Goal: Check status: Check status

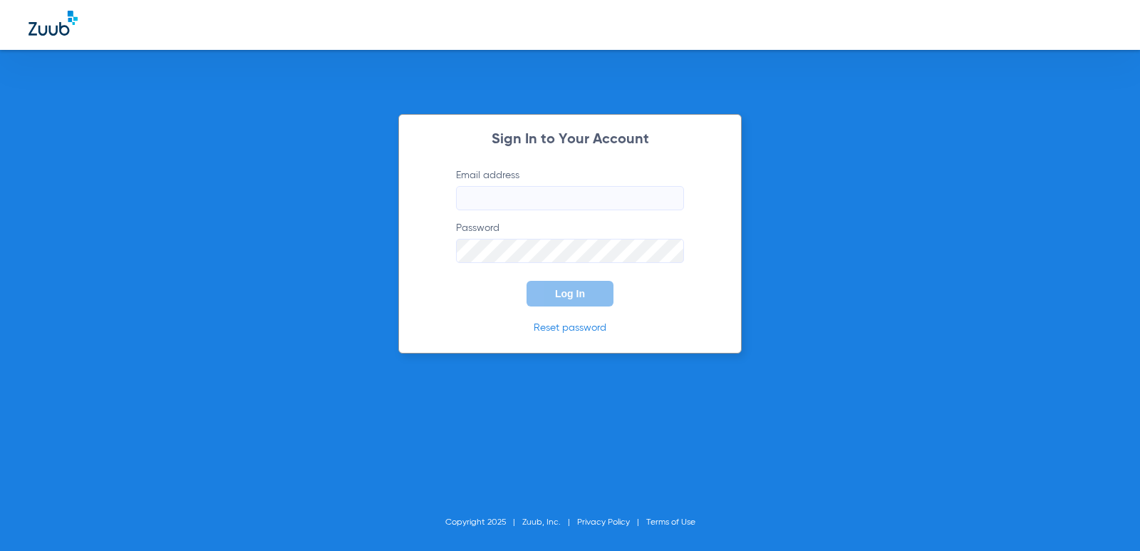
type input "[EMAIL_ADDRESS][DOMAIN_NAME]"
click at [549, 292] on button "Log In" at bounding box center [570, 294] width 87 height 26
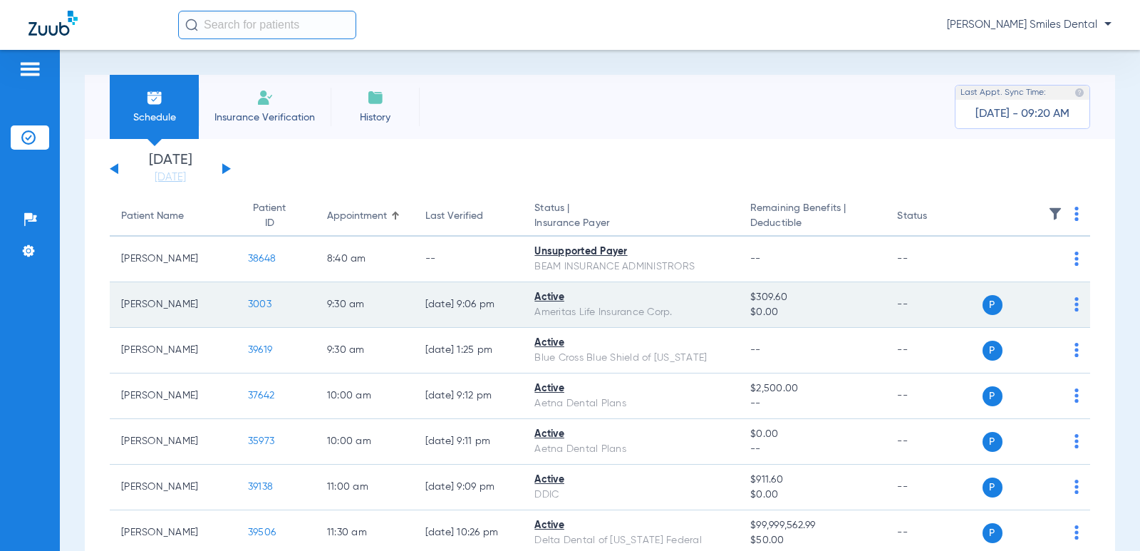
click at [1062, 302] on div "P S" at bounding box center [1031, 305] width 97 height 20
click at [252, 305] on span "3003" at bounding box center [260, 304] width 24 height 10
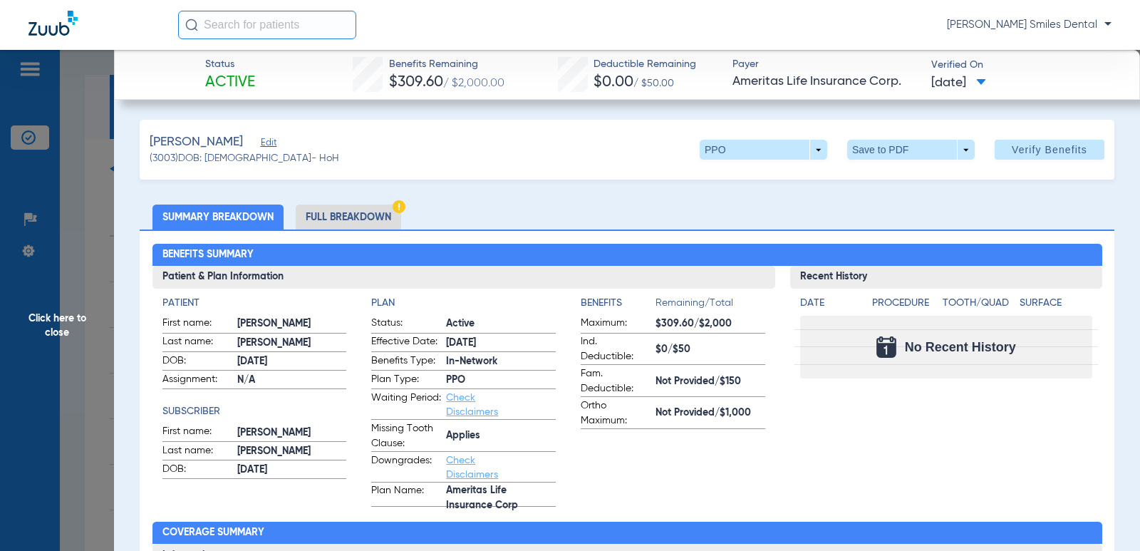
click at [52, 325] on span "Click here to close" at bounding box center [57, 325] width 114 height 551
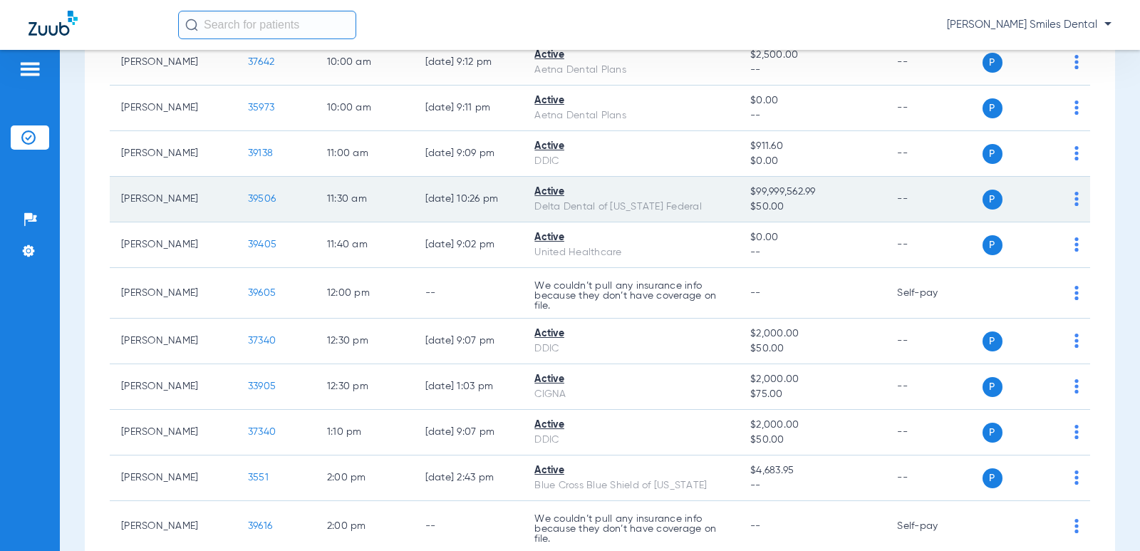
scroll to position [356, 0]
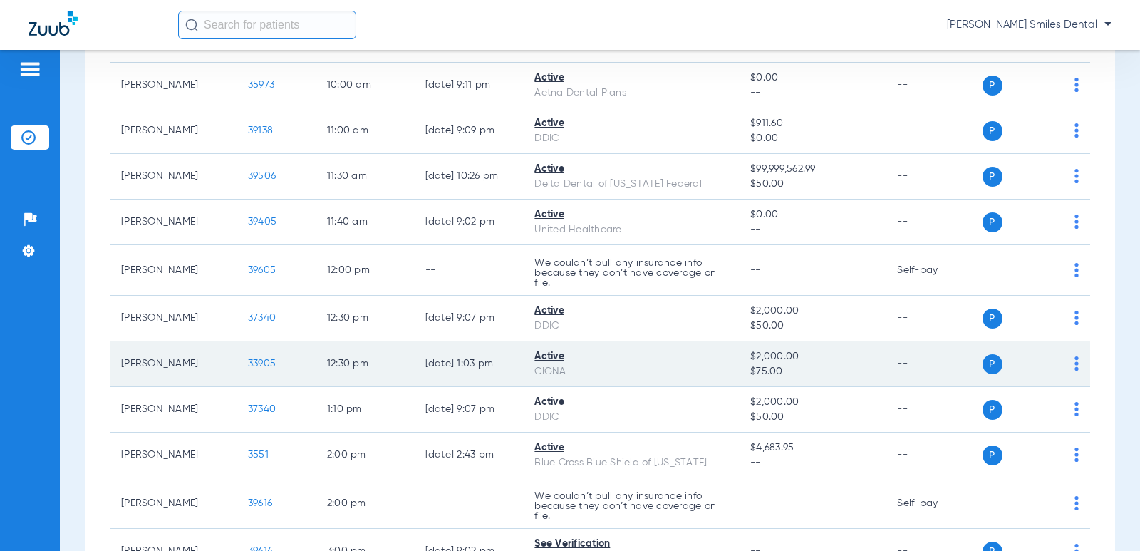
click at [251, 366] on span "33905" at bounding box center [262, 363] width 28 height 10
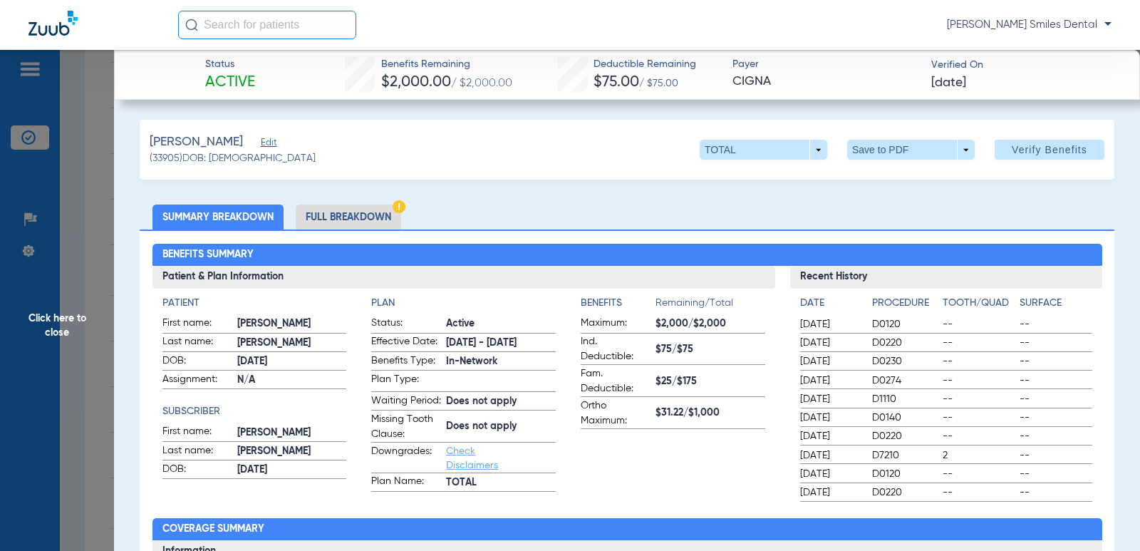
click at [63, 314] on span "Click here to close" at bounding box center [57, 325] width 114 height 551
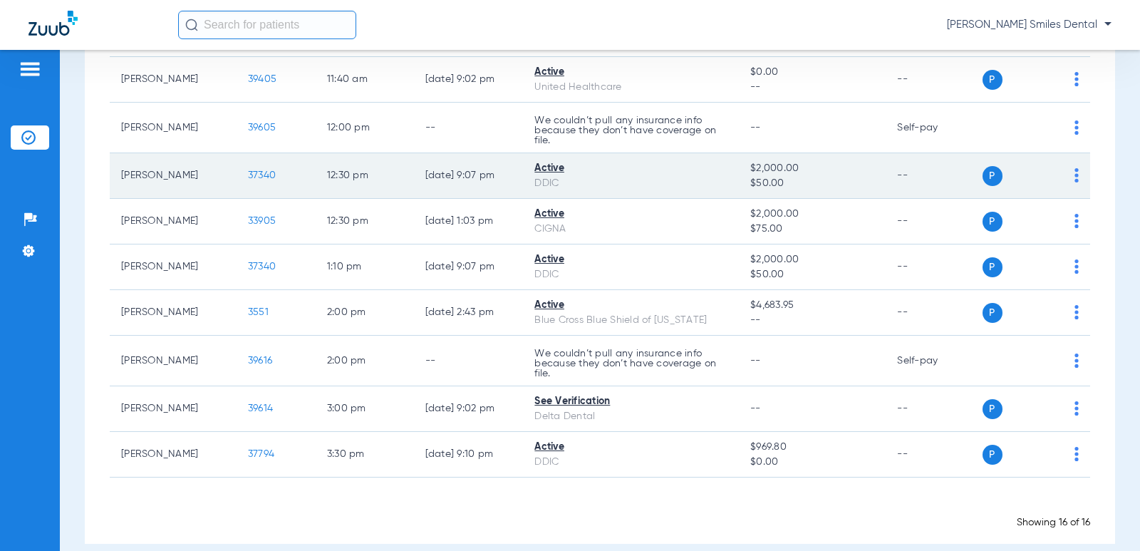
scroll to position [517, 0]
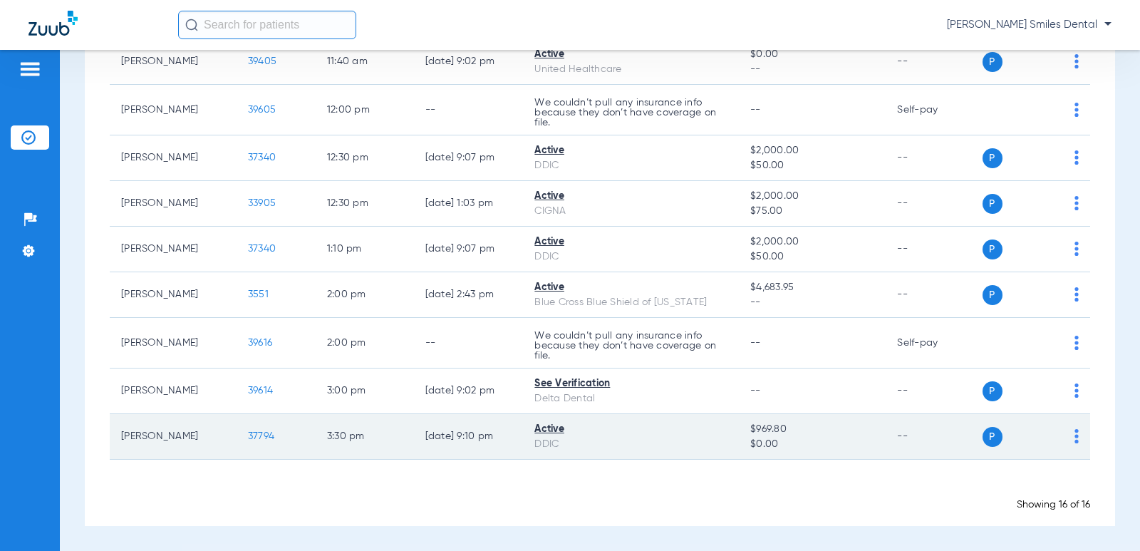
click at [254, 440] on span "37794" at bounding box center [261, 436] width 26 height 10
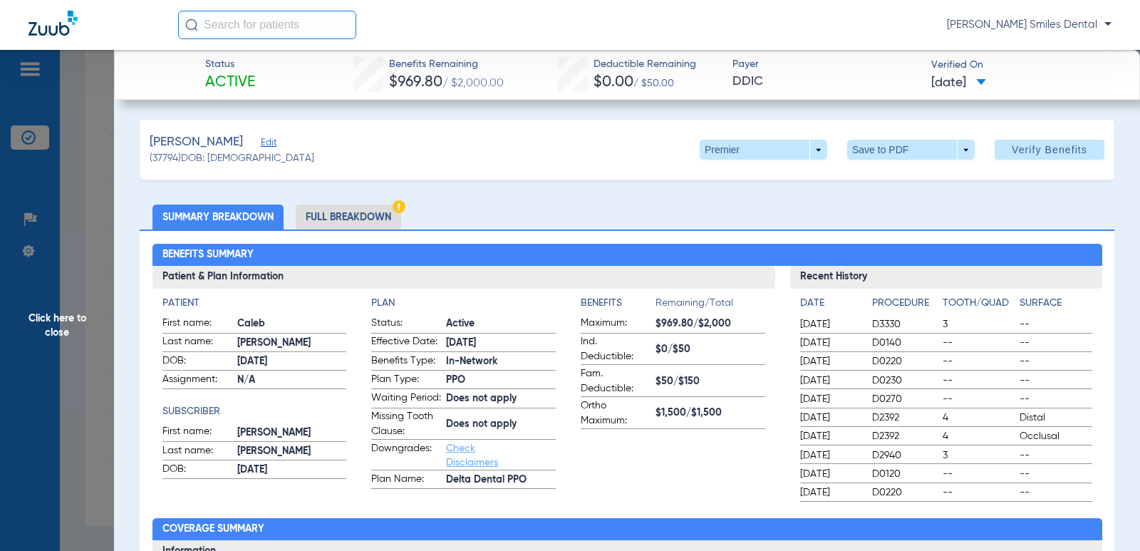
click at [59, 319] on span "Click here to close" at bounding box center [57, 325] width 114 height 551
